Goal: Task Accomplishment & Management: Manage account settings

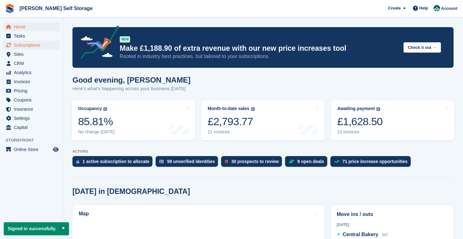
click at [29, 43] on span "Subscriptions" at bounding box center [33, 45] width 38 height 9
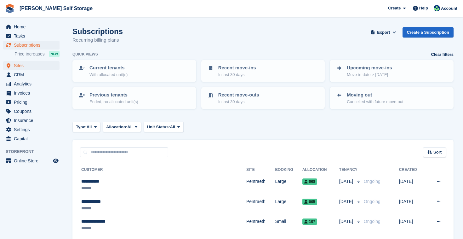
click at [35, 67] on span "Sites" at bounding box center [33, 65] width 38 height 9
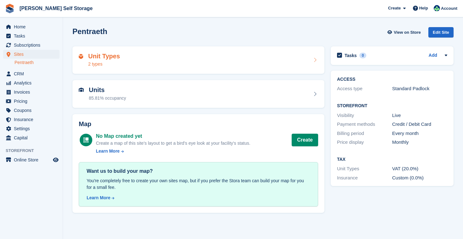
click at [188, 69] on div "Unit Types 2 types" at bounding box center [198, 60] width 252 height 28
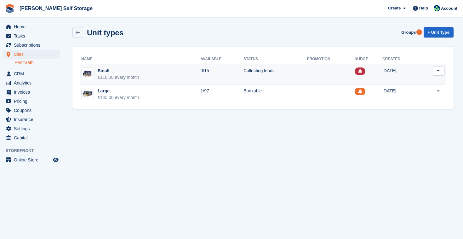
click at [193, 70] on td "Small £110.00 every month" at bounding box center [140, 74] width 121 height 20
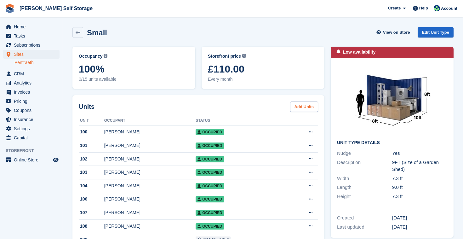
click at [305, 108] on link "Add Units" at bounding box center [304, 106] width 28 height 10
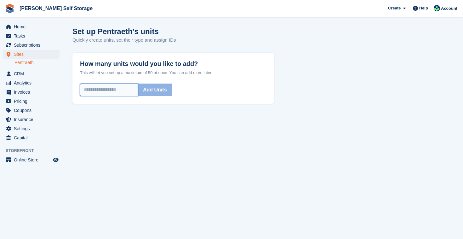
click at [133, 87] on input "How many units would you like to add?" at bounding box center [109, 89] width 58 height 13
type input "*"
click at [161, 89] on button "Add Units" at bounding box center [155, 89] width 35 height 13
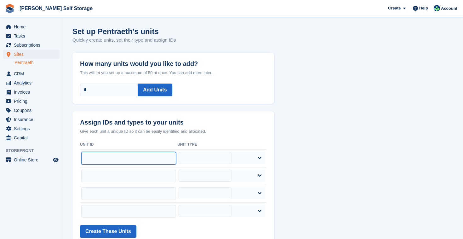
click at [176, 152] on input "text" at bounding box center [128, 158] width 95 height 13
type input "***"
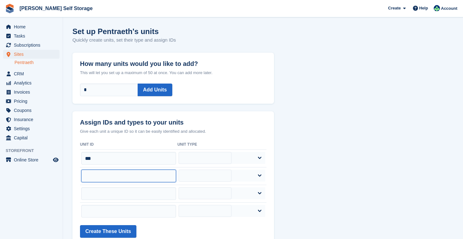
click at [176, 174] on input "text" at bounding box center [128, 176] width 95 height 13
type input "***"
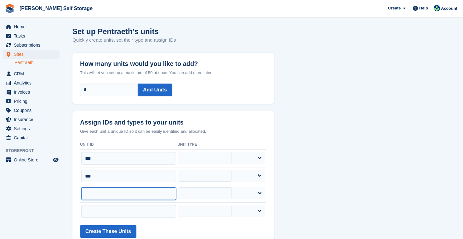
click at [176, 189] on input "text" at bounding box center [128, 193] width 95 height 13
type input "***"
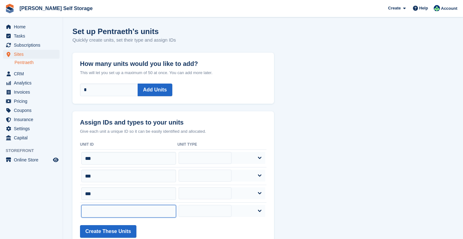
click at [176, 212] on input "text" at bounding box center [128, 211] width 95 height 13
type input "***"
click at [112, 229] on button "Create These Units" at bounding box center [108, 231] width 56 height 13
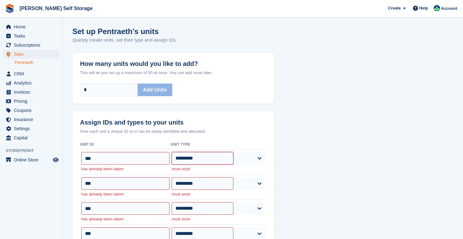
select select "****"
click at [170, 156] on input "***" at bounding box center [125, 158] width 88 height 13
click at [28, 56] on span "Sites" at bounding box center [33, 54] width 38 height 9
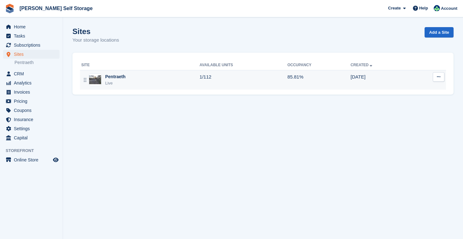
click at [180, 78] on div "Pentraeth Live" at bounding box center [140, 79] width 118 height 13
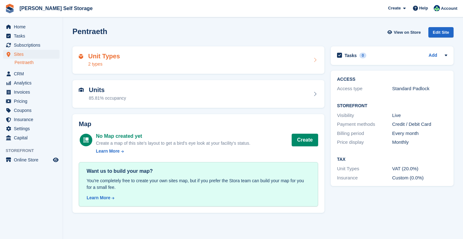
click at [184, 61] on div "Unit Types 2 types" at bounding box center [198, 60] width 239 height 15
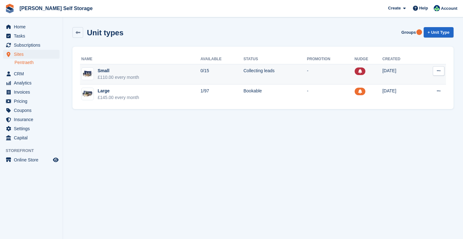
click at [184, 71] on td "Small £110.00 every month" at bounding box center [140, 74] width 121 height 20
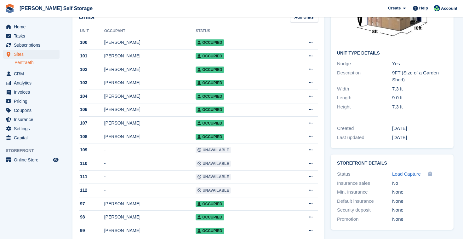
scroll to position [87, 0]
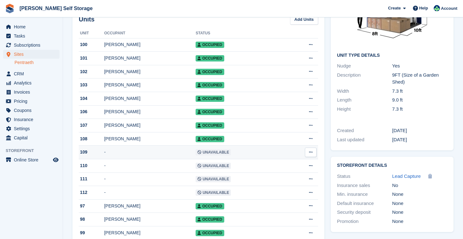
click at [311, 154] on icon at bounding box center [310, 152] width 3 height 4
click at [283, 153] on td "Unavailable" at bounding box center [240, 153] width 89 height 14
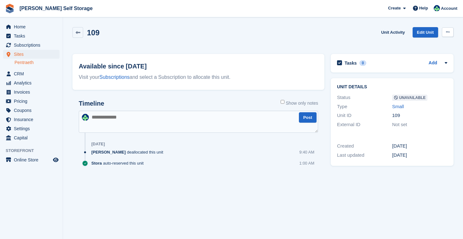
click at [448, 33] on icon at bounding box center [447, 32] width 3 height 4
click at [440, 40] on div "Make Available Delete unit" at bounding box center [423, 50] width 60 height 27
click at [437, 43] on p "Make Available" at bounding box center [423, 44] width 55 height 8
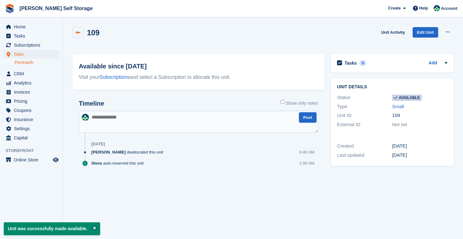
click at [80, 31] on icon at bounding box center [78, 32] width 5 height 5
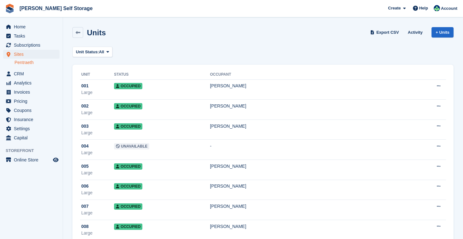
click at [30, 54] on span "Sites" at bounding box center [33, 54] width 38 height 9
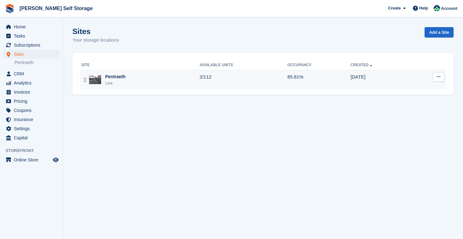
click at [183, 80] on div "Pentraeth Live" at bounding box center [140, 79] width 118 height 13
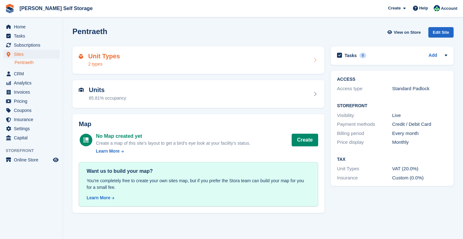
click at [190, 60] on div "Unit Types 2 types" at bounding box center [198, 60] width 239 height 15
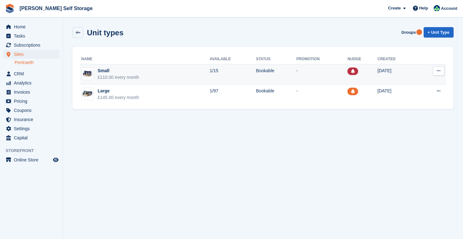
click at [194, 71] on td "Small £110.00 every month" at bounding box center [145, 74] width 130 height 20
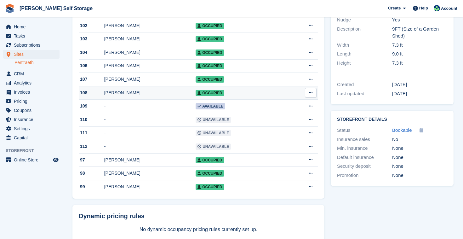
scroll to position [134, 0]
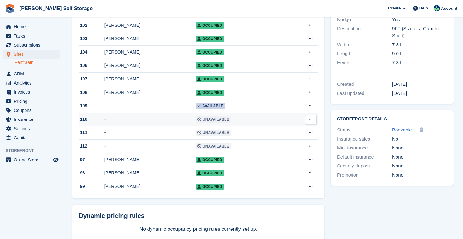
click at [223, 121] on span "Unavailable" at bounding box center [213, 119] width 35 height 6
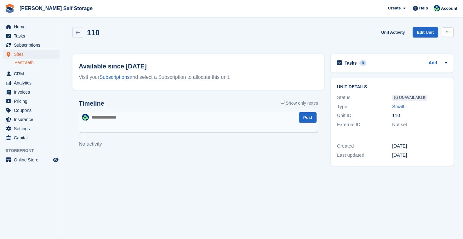
click at [448, 32] on icon at bounding box center [447, 32] width 3 height 4
click at [440, 44] on p "Make Available" at bounding box center [423, 44] width 55 height 8
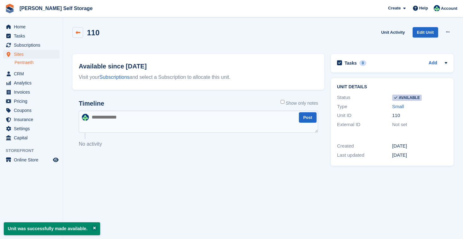
click at [79, 33] on icon at bounding box center [78, 32] width 5 height 5
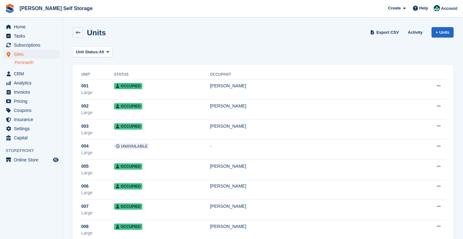
click at [22, 53] on span "Sites" at bounding box center [33, 54] width 38 height 9
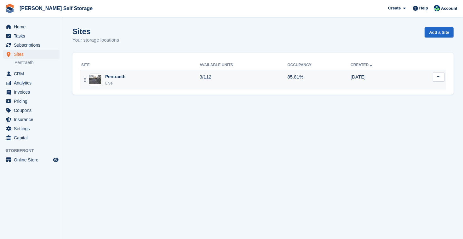
click at [130, 78] on div "Pentraeth Live" at bounding box center [140, 79] width 118 height 13
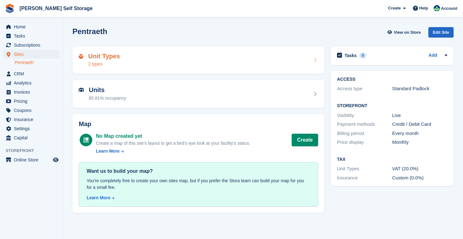
click at [151, 68] on div "Unit Types 2 types" at bounding box center [198, 60] width 252 height 28
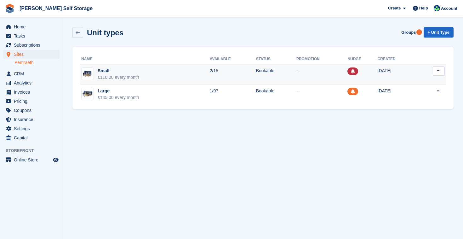
click at [153, 69] on td "Small £110.00 every month" at bounding box center [145, 74] width 130 height 20
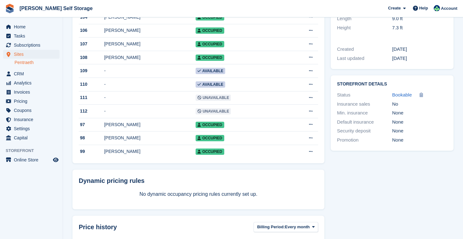
scroll to position [170, 0]
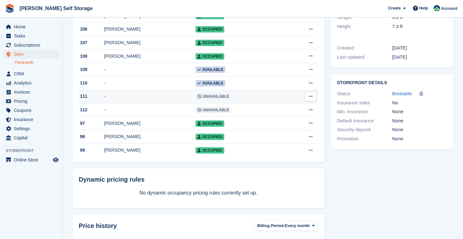
click at [213, 100] on span "Unavailable" at bounding box center [213, 96] width 35 height 6
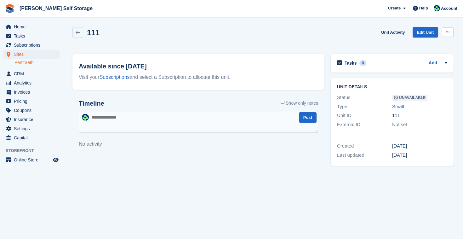
click at [448, 29] on button at bounding box center [448, 31] width 12 height 9
click at [426, 43] on p "Make Available" at bounding box center [423, 44] width 55 height 8
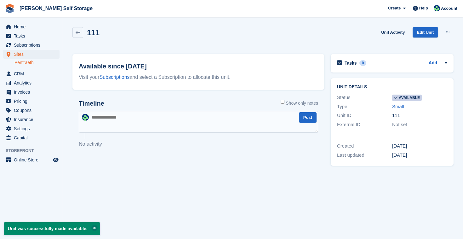
click at [23, 53] on span "Sites" at bounding box center [33, 54] width 38 height 9
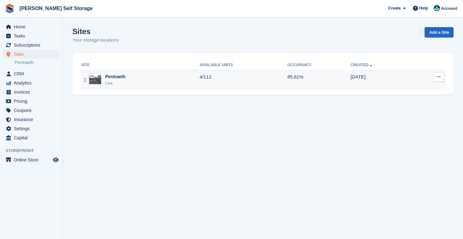
click at [159, 81] on div "Pentraeth Live" at bounding box center [140, 79] width 118 height 13
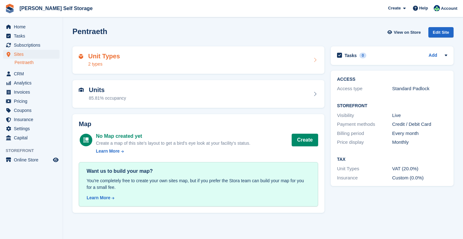
click at [175, 65] on div "Unit Types 2 types" at bounding box center [198, 60] width 239 height 15
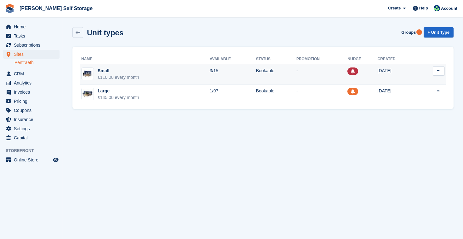
click at [179, 77] on td "Small £110.00 every month" at bounding box center [145, 74] width 130 height 20
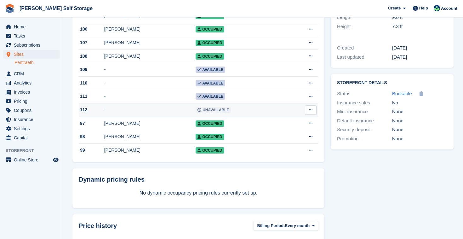
scroll to position [169, 0]
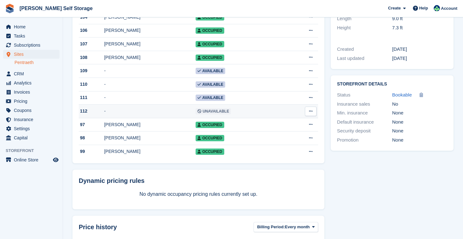
click at [218, 114] on span "Unavailable" at bounding box center [213, 111] width 35 height 6
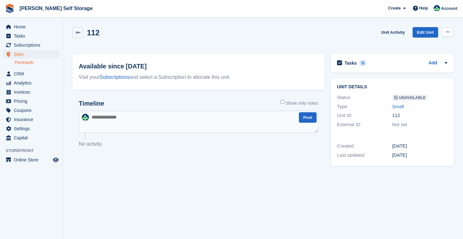
click at [448, 32] on icon at bounding box center [447, 32] width 3 height 4
click at [436, 42] on p "Make Available" at bounding box center [423, 44] width 55 height 8
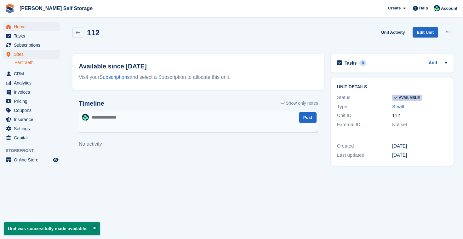
click at [24, 27] on span "Home" at bounding box center [33, 26] width 38 height 9
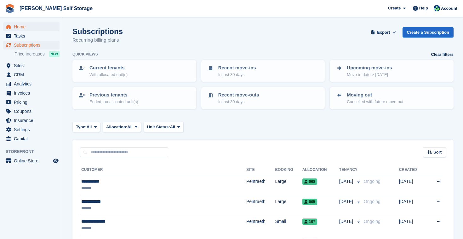
click at [23, 27] on span "Home" at bounding box center [33, 26] width 38 height 9
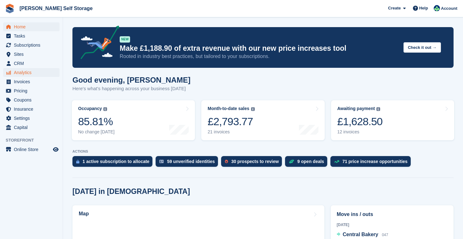
click at [24, 73] on span "Analytics" at bounding box center [33, 72] width 38 height 9
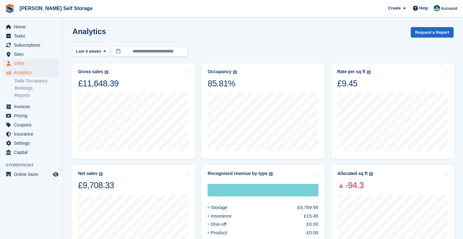
click at [24, 64] on span "CRM" at bounding box center [33, 63] width 38 height 9
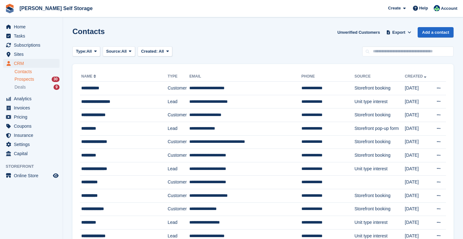
click at [37, 82] on div "Prospects 30" at bounding box center [36, 79] width 45 height 6
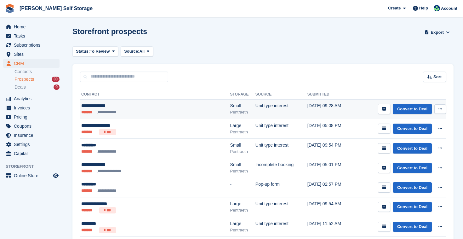
click at [157, 109] on ul "**********" at bounding box center [135, 112] width 109 height 6
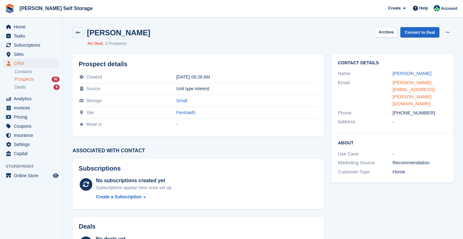
click at [419, 83] on link "[PERSON_NAME][EMAIL_ADDRESS][PERSON_NAME][DOMAIN_NAME]" at bounding box center [414, 93] width 42 height 27
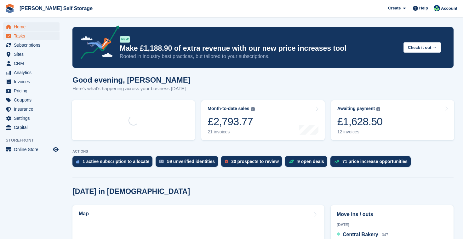
click at [22, 33] on span "Tasks" at bounding box center [33, 36] width 38 height 9
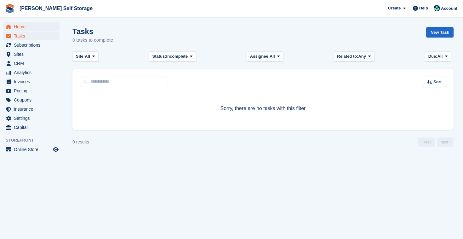
click at [22, 28] on span "Home" at bounding box center [33, 26] width 38 height 9
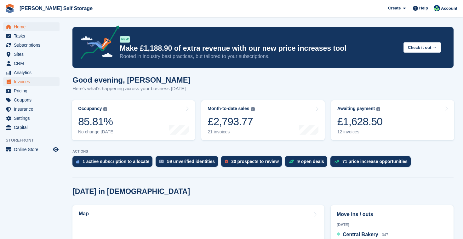
click at [24, 83] on span "Invoices" at bounding box center [33, 81] width 38 height 9
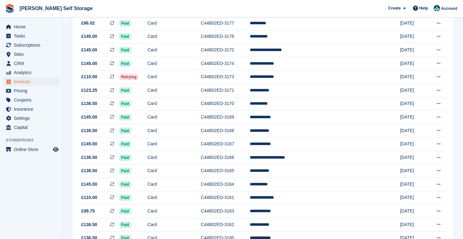
scroll to position [345, 0]
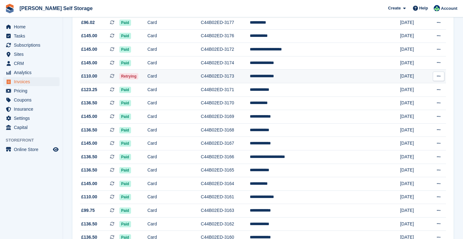
click at [201, 83] on td "Card" at bounding box center [174, 77] width 54 height 14
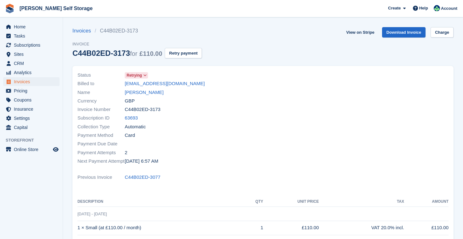
click at [147, 77] on icon at bounding box center [144, 75] width 3 height 4
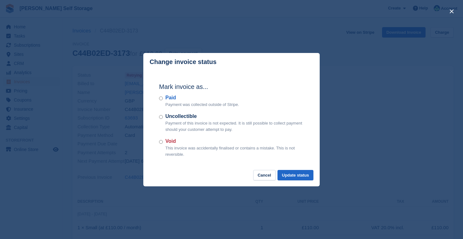
click at [335, 139] on div "close" at bounding box center [231, 119] width 463 height 239
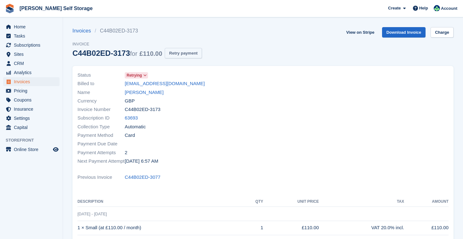
click at [189, 53] on button "Retry payment" at bounding box center [183, 53] width 37 height 10
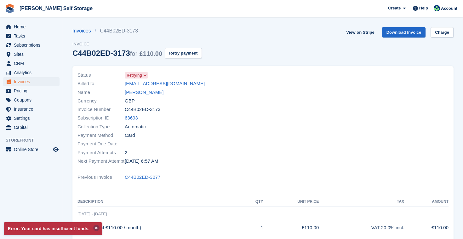
click at [98, 228] on button at bounding box center [96, 228] width 6 height 6
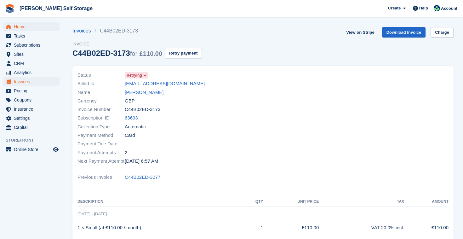
click at [21, 26] on span "Home" at bounding box center [33, 26] width 38 height 9
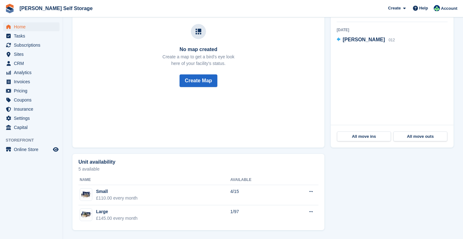
scroll to position [222, 0]
click at [22, 26] on span "Home" at bounding box center [33, 26] width 38 height 9
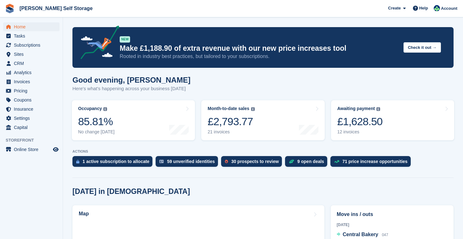
scroll to position [0, 0]
